Goal: Task Accomplishment & Management: Use online tool/utility

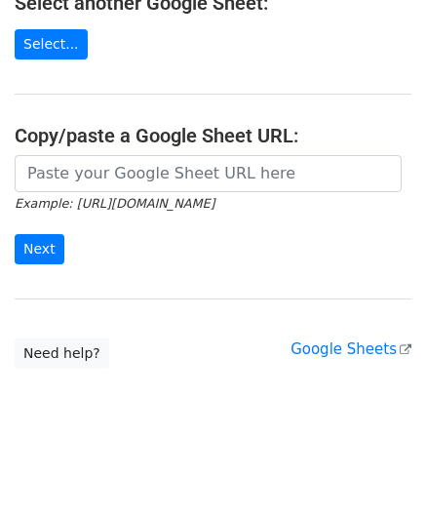
scroll to position [255, 0]
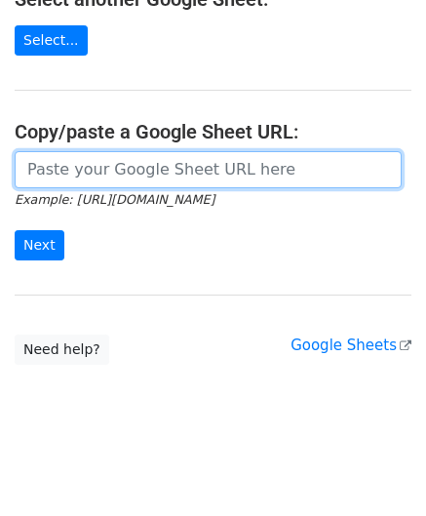
click at [85, 174] on input "url" at bounding box center [208, 169] width 387 height 37
paste input "[URL][DOMAIN_NAME]"
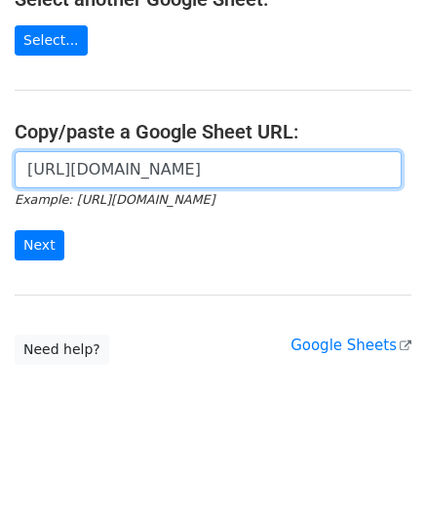
scroll to position [0, 413]
type input "[URL][DOMAIN_NAME]"
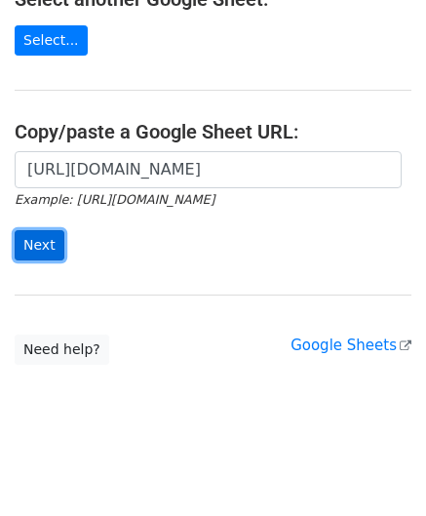
click at [30, 250] on input "Next" at bounding box center [40, 245] width 50 height 30
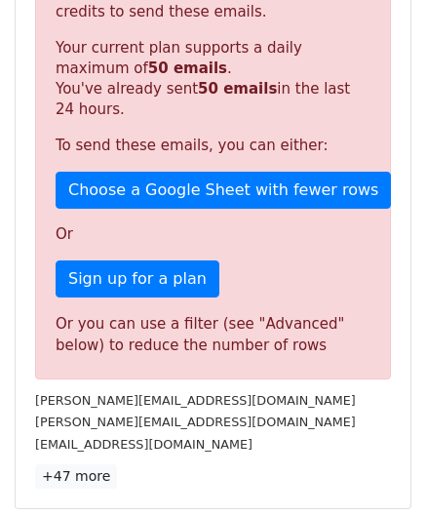
scroll to position [634, 0]
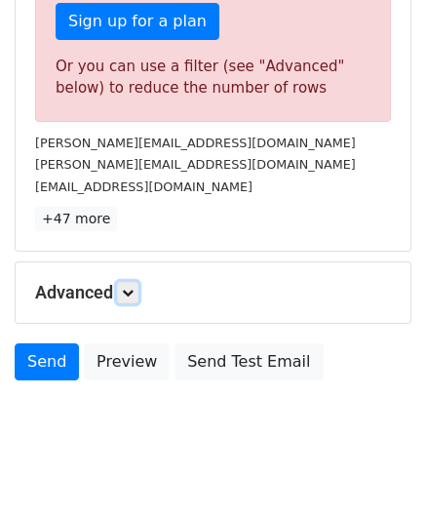
drag, startPoint x: 138, startPoint y: 289, endPoint x: 174, endPoint y: 309, distance: 40.6
click at [138, 289] on link at bounding box center [127, 292] width 21 height 21
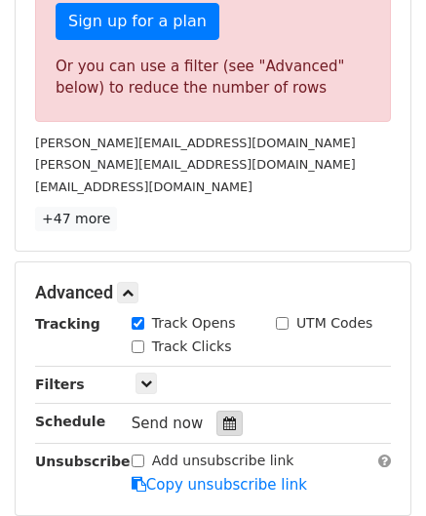
click at [223, 416] on icon at bounding box center [229, 423] width 13 height 14
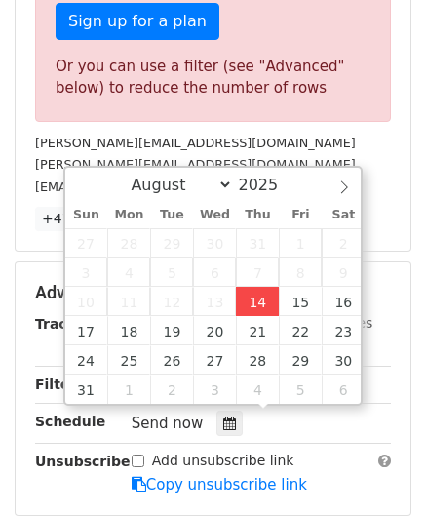
type input "2025-08-14 12:00"
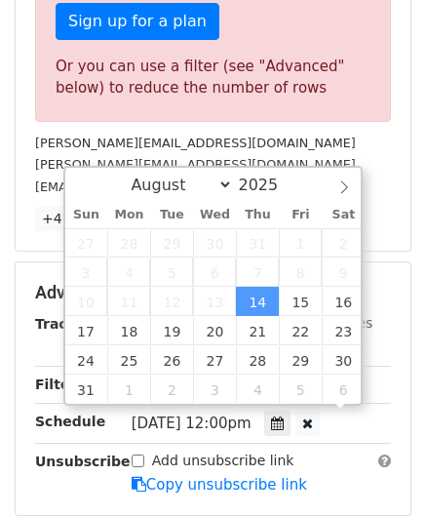
scroll to position [0, 0]
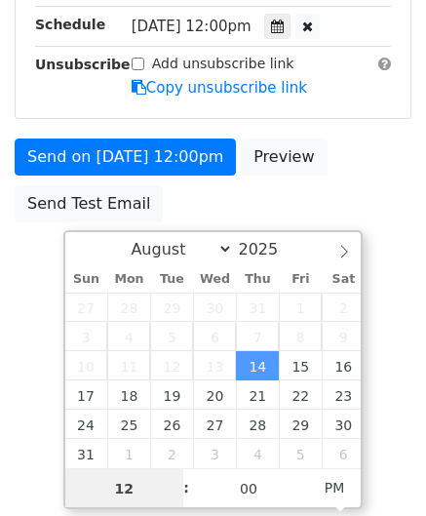
paste input "8"
type input "8"
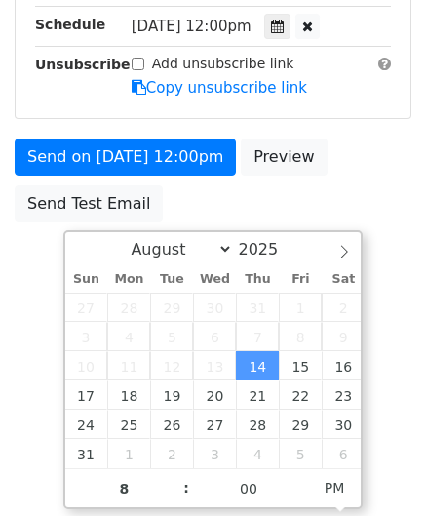
type input "2025-08-14 20:00"
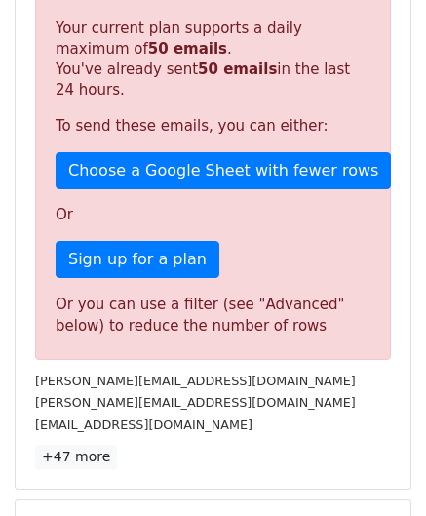
scroll to position [894, 0]
